Goal: Task Accomplishment & Management: Use online tool/utility

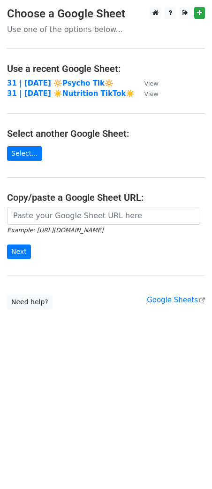
click at [53, 78] on td "31 | [DATE] 🔆Psycho Tik🔆" at bounding box center [71, 83] width 128 height 11
click at [53, 81] on strong "31 | [DATE] 🔆Psycho Tik🔆" at bounding box center [60, 83] width 107 height 8
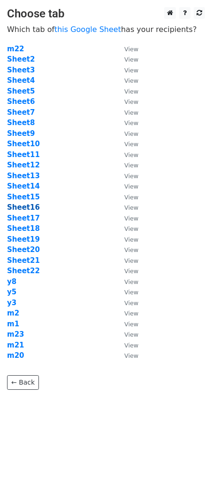
click at [31, 210] on strong "Sheet16" at bounding box center [23, 207] width 33 height 8
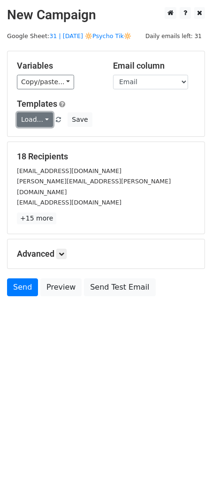
click at [29, 120] on link "Load..." at bounding box center [35, 119] width 36 height 15
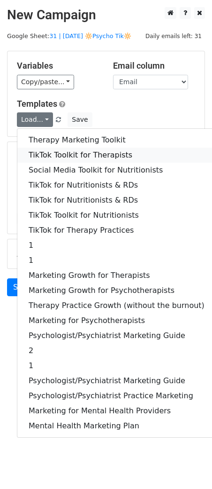
click at [62, 149] on link "TikTok Toolkit for Therapists" at bounding box center [116, 155] width 199 height 15
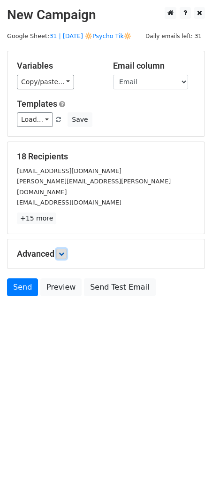
click at [64, 251] on icon at bounding box center [62, 254] width 6 height 6
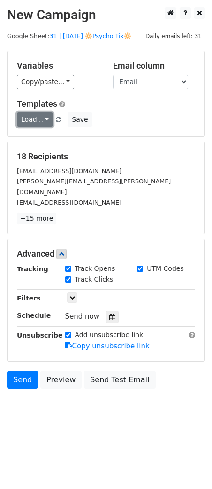
click at [41, 113] on link "Load..." at bounding box center [35, 119] width 36 height 15
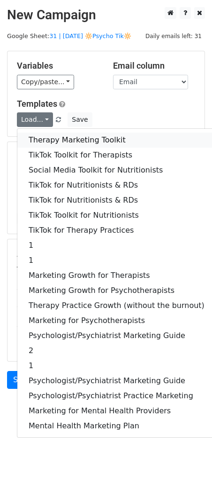
click at [43, 142] on link "Therapy Marketing Toolkit" at bounding box center [116, 140] width 199 height 15
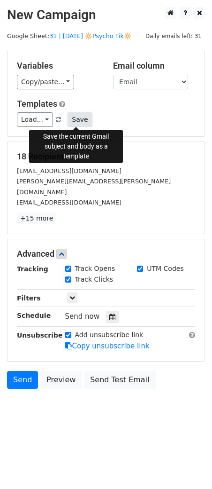
click at [68, 117] on button "Save" at bounding box center [80, 119] width 24 height 15
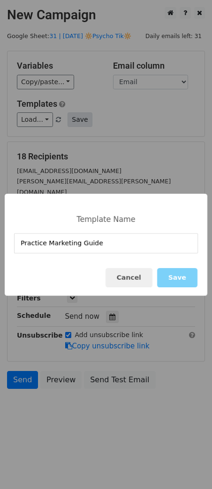
type input "Practice Marketing Guide"
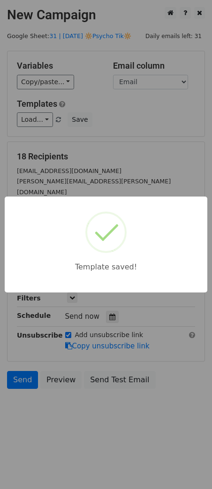
drag, startPoint x: 125, startPoint y: 150, endPoint x: 118, endPoint y: 160, distance: 12.1
click at [125, 151] on div "Template saved!" at bounding box center [106, 244] width 212 height 489
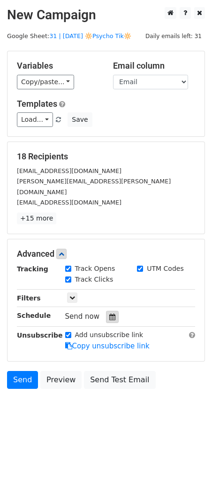
click at [111, 311] on div at bounding box center [112, 317] width 13 height 12
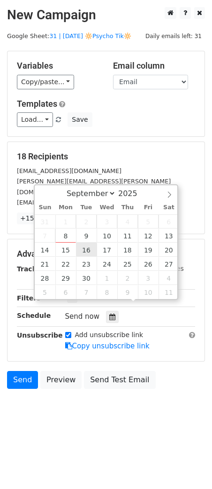
type input "2025-09-16 12:00"
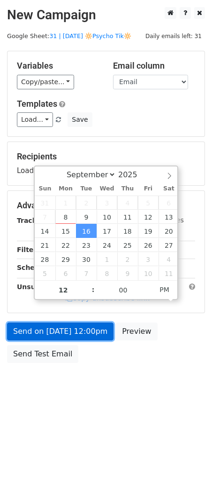
click at [74, 331] on link "Send on Sep 16 at 12:00pm" at bounding box center [60, 332] width 107 height 18
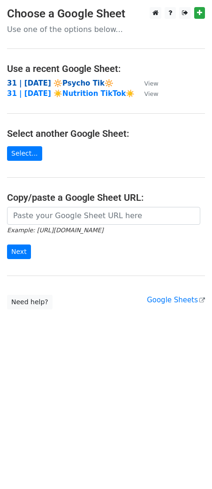
click at [56, 82] on strong "31 | [DATE] 🔆Psycho Tik🔆" at bounding box center [60, 83] width 107 height 8
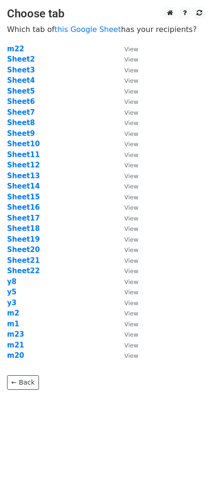
click at [27, 212] on td "Sheet16" at bounding box center [61, 207] width 108 height 11
click at [27, 217] on strong "Sheet17" at bounding box center [23, 218] width 33 height 8
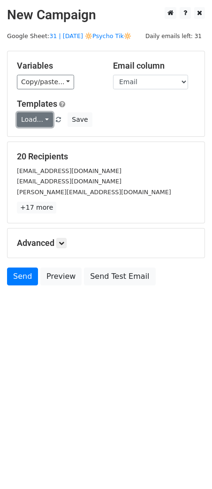
click at [41, 120] on link "Load..." at bounding box center [35, 119] width 36 height 15
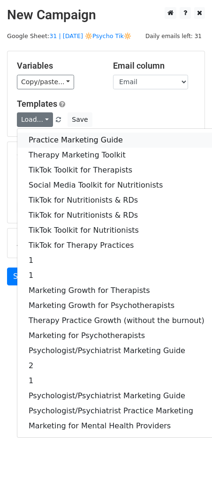
click at [64, 137] on link "Practice Marketing Guide" at bounding box center [116, 140] width 199 height 15
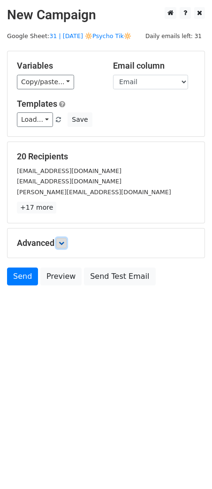
click at [64, 240] on icon at bounding box center [62, 243] width 6 height 6
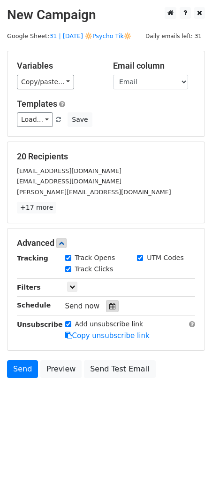
click at [110, 307] on icon at bounding box center [113, 306] width 6 height 7
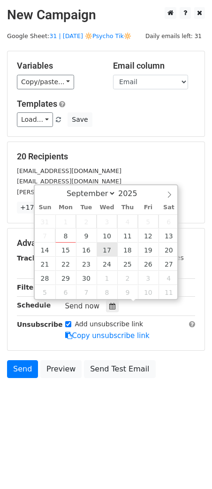
type input "[DATE] 12:00"
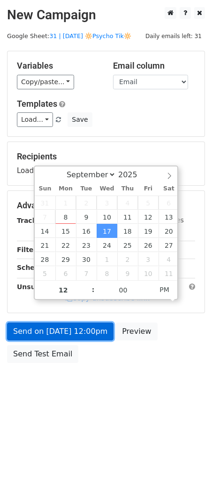
click at [83, 334] on link "Send on [DATE] 12:00pm" at bounding box center [60, 332] width 107 height 18
